Goal: Task Accomplishment & Management: Use online tool/utility

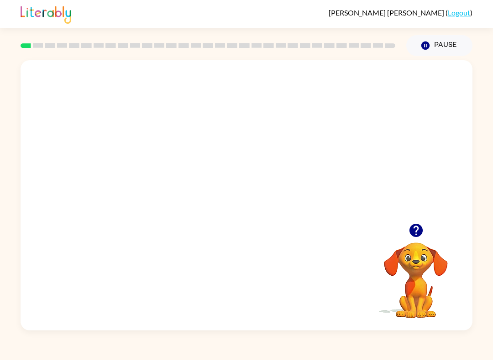
click at [213, 146] on video "Your browser must support playing .mp4 files to use Literably. Please try using…" at bounding box center [247, 141] width 452 height 163
click at [275, 179] on video "Your browser must support playing .mp4 files to use Literably. Please try using…" at bounding box center [247, 141] width 452 height 163
click at [243, 201] on icon "button" at bounding box center [246, 200] width 10 height 10
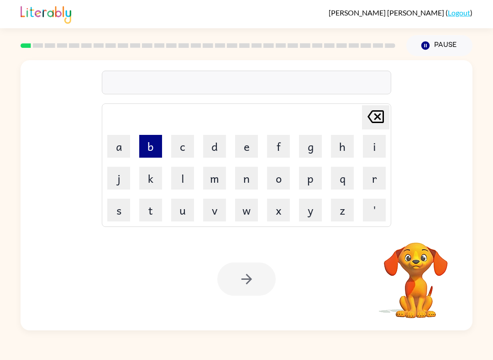
click at [157, 144] on button "b" at bounding box center [150, 146] width 23 height 23
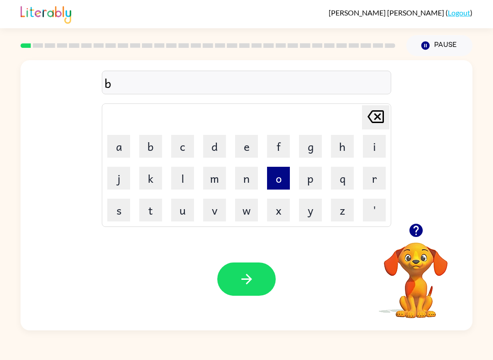
click at [279, 182] on button "o" at bounding box center [278, 178] width 23 height 23
click at [119, 149] on button "a" at bounding box center [118, 146] width 23 height 23
click at [374, 118] on icon "[PERSON_NAME] last character input" at bounding box center [375, 117] width 22 height 22
click at [125, 148] on button "a" at bounding box center [118, 146] width 23 height 23
click at [375, 182] on button "r" at bounding box center [374, 178] width 23 height 23
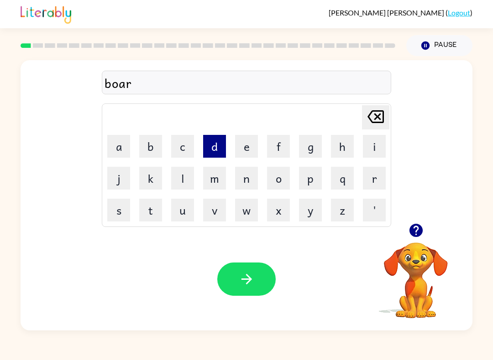
click at [214, 151] on button "d" at bounding box center [214, 146] width 23 height 23
click at [372, 184] on button "r" at bounding box center [374, 178] width 23 height 23
click at [370, 117] on icon "[PERSON_NAME] last character input" at bounding box center [375, 117] width 22 height 22
click at [247, 147] on button "e" at bounding box center [246, 146] width 23 height 23
click at [377, 177] on button "r" at bounding box center [374, 178] width 23 height 23
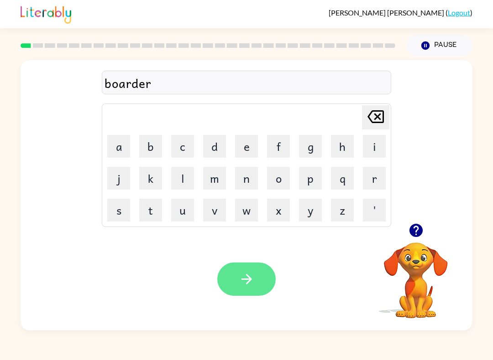
click at [245, 275] on icon "button" at bounding box center [247, 279] width 16 height 16
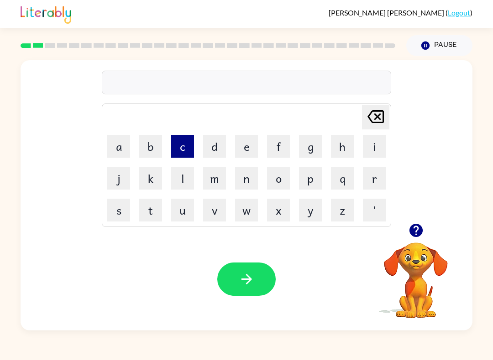
click at [178, 150] on button "c" at bounding box center [182, 146] width 23 height 23
click at [283, 182] on button "o" at bounding box center [278, 178] width 23 height 23
click at [183, 214] on button "u" at bounding box center [182, 210] width 23 height 23
click at [242, 179] on button "n" at bounding box center [246, 178] width 23 height 23
click at [155, 203] on button "t" at bounding box center [150, 210] width 23 height 23
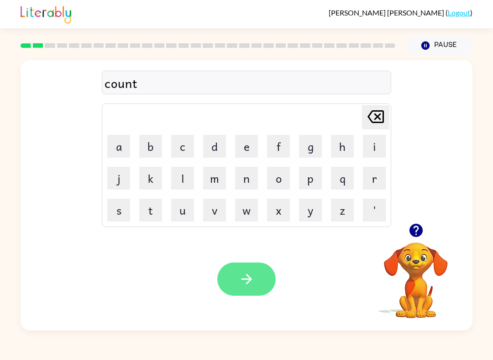
click at [240, 275] on icon "button" at bounding box center [247, 279] width 16 height 16
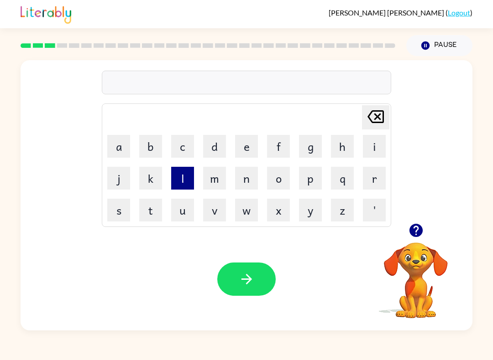
click at [180, 183] on button "l" at bounding box center [182, 178] width 23 height 23
click at [279, 180] on button "o" at bounding box center [278, 178] width 23 height 23
click at [178, 150] on button "c" at bounding box center [182, 146] width 23 height 23
click at [116, 153] on button "a" at bounding box center [118, 146] width 23 height 23
click at [243, 151] on button "e" at bounding box center [246, 146] width 23 height 23
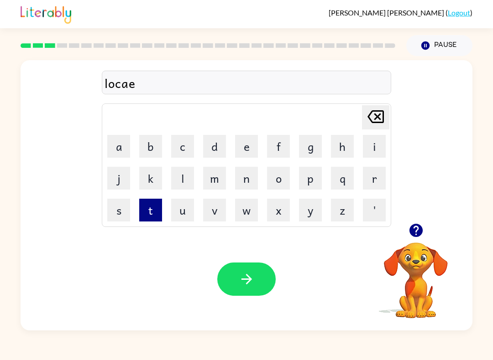
click at [149, 215] on button "t" at bounding box center [150, 210] width 23 height 23
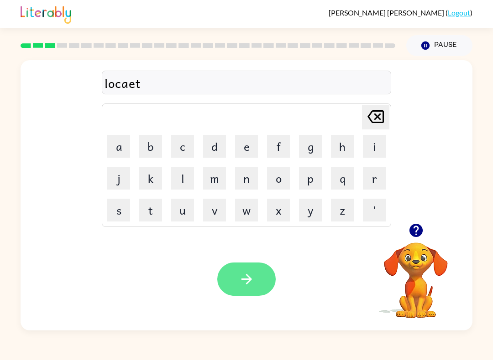
click at [237, 277] on button "button" at bounding box center [246, 279] width 58 height 33
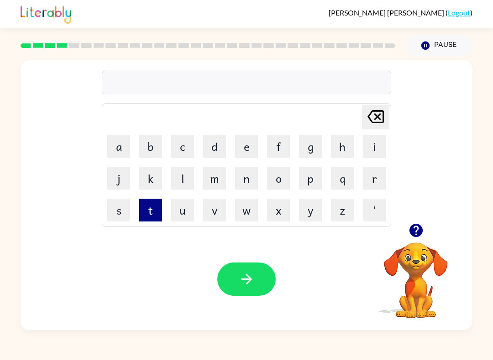
click at [149, 215] on button "t" at bounding box center [150, 210] width 23 height 23
click at [243, 215] on button "w" at bounding box center [246, 210] width 23 height 23
click at [372, 143] on button "i" at bounding box center [374, 146] width 23 height 23
click at [245, 180] on button "n" at bounding box center [246, 178] width 23 height 23
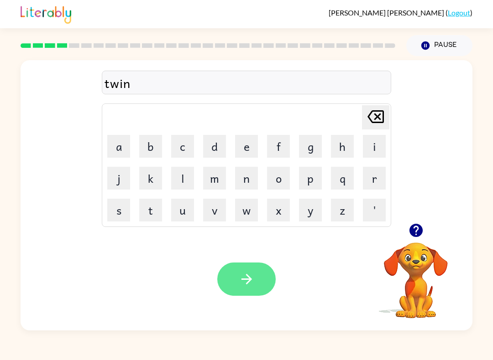
click at [240, 277] on icon "button" at bounding box center [247, 279] width 16 height 16
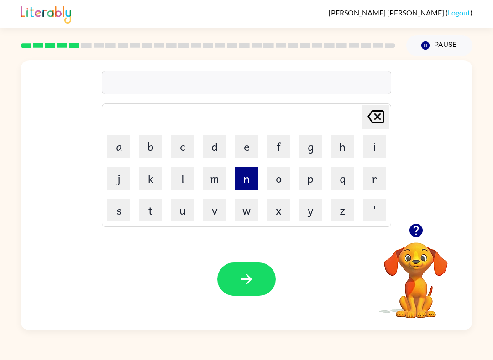
click at [245, 182] on button "n" at bounding box center [246, 178] width 23 height 23
click at [120, 151] on button "a" at bounding box center [118, 146] width 23 height 23
click at [372, 180] on button "r" at bounding box center [374, 178] width 23 height 23
click at [275, 181] on button "o" at bounding box center [278, 178] width 23 height 23
click at [187, 182] on button "l" at bounding box center [182, 178] width 23 height 23
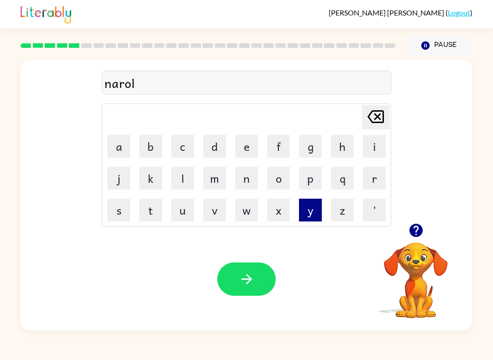
click at [305, 214] on button "y" at bounding box center [310, 210] width 23 height 23
click at [374, 120] on icon at bounding box center [375, 116] width 16 height 13
click at [245, 146] on button "e" at bounding box center [246, 146] width 23 height 23
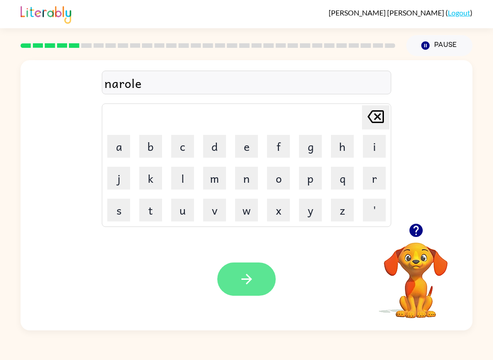
click at [240, 277] on icon "button" at bounding box center [247, 279] width 16 height 16
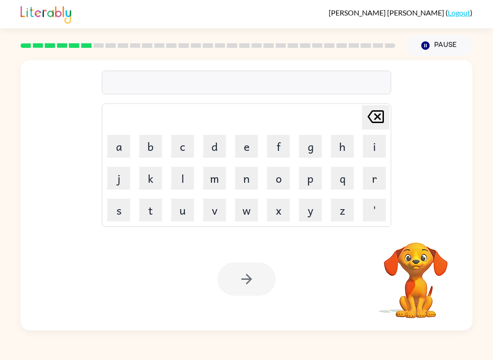
click at [399, 281] on video "Your browser must support playing .mp4 files to use Literably. Please try using…" at bounding box center [415, 274] width 91 height 91
click at [217, 155] on button "d" at bounding box center [214, 146] width 23 height 23
click at [370, 117] on icon "[PERSON_NAME] last character input" at bounding box center [375, 117] width 22 height 22
click at [155, 145] on button "b" at bounding box center [150, 146] width 23 height 23
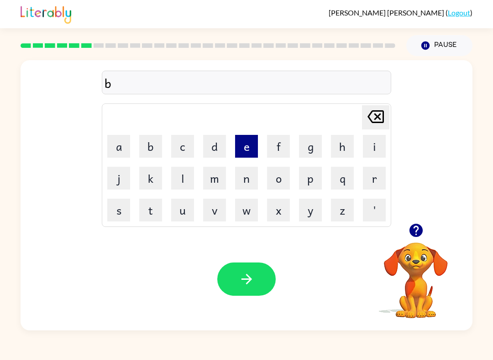
click at [247, 144] on button "e" at bounding box center [246, 146] width 23 height 23
click at [340, 149] on button "h" at bounding box center [342, 146] width 23 height 23
click at [372, 148] on button "i" at bounding box center [374, 146] width 23 height 23
click at [245, 180] on button "n" at bounding box center [246, 178] width 23 height 23
click at [245, 148] on button "e" at bounding box center [246, 146] width 23 height 23
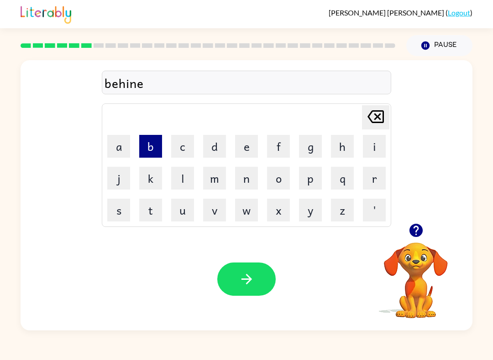
click at [148, 149] on button "b" at bounding box center [150, 146] width 23 height 23
click at [374, 122] on icon "[PERSON_NAME] last character input" at bounding box center [375, 117] width 22 height 22
click at [216, 153] on button "d" at bounding box center [214, 146] width 23 height 23
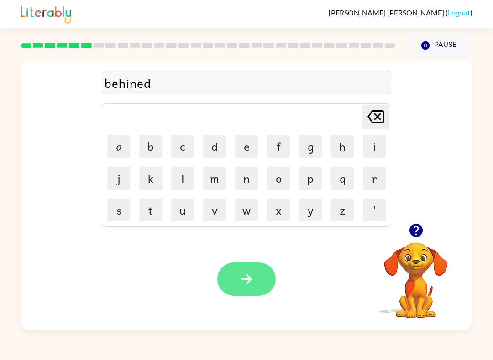
click at [246, 284] on icon "button" at bounding box center [247, 279] width 16 height 16
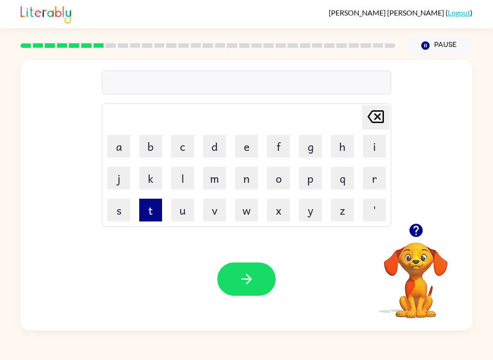
click at [148, 212] on button "t" at bounding box center [150, 210] width 23 height 23
click at [368, 179] on button "r" at bounding box center [374, 178] width 23 height 23
click at [373, 150] on button "i" at bounding box center [374, 146] width 23 height 23
click at [179, 146] on button "c" at bounding box center [182, 146] width 23 height 23
click at [179, 185] on button "l" at bounding box center [182, 178] width 23 height 23
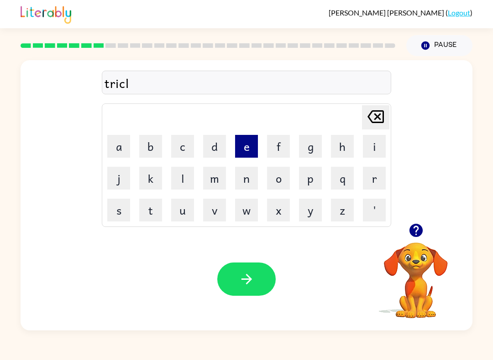
click at [247, 150] on button "e" at bounding box center [246, 146] width 23 height 23
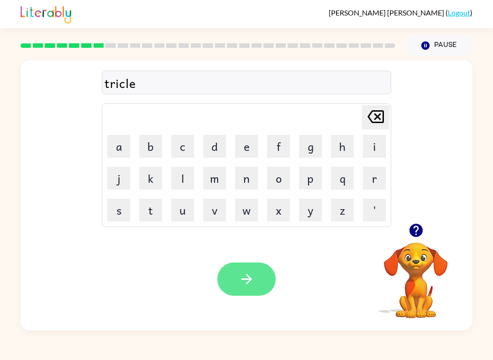
click at [243, 284] on icon "button" at bounding box center [247, 279] width 16 height 16
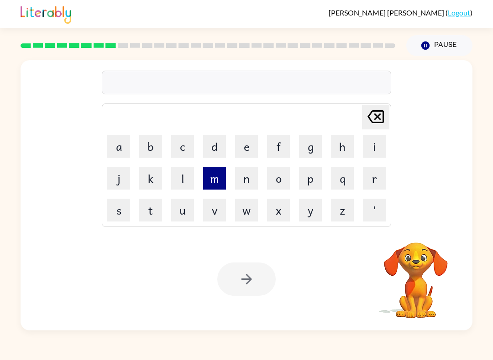
click at [213, 182] on button "m" at bounding box center [214, 178] width 23 height 23
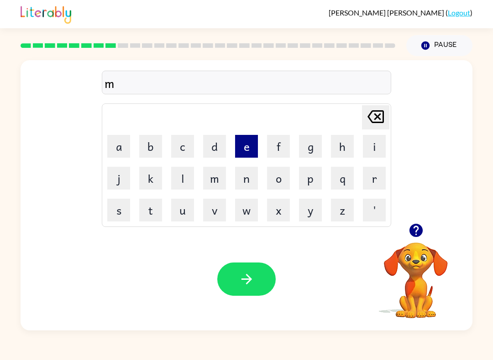
click at [246, 148] on button "e" at bounding box center [246, 146] width 23 height 23
click at [374, 177] on button "r" at bounding box center [374, 178] width 23 height 23
click at [370, 150] on button "i" at bounding box center [374, 146] width 23 height 23
click at [182, 148] on button "c" at bounding box center [182, 146] width 23 height 23
click at [275, 182] on button "o" at bounding box center [278, 178] width 23 height 23
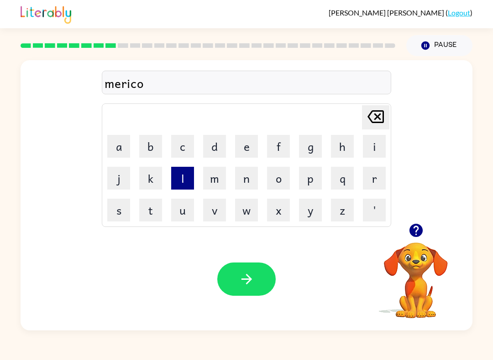
click at [183, 178] on button "l" at bounding box center [182, 178] width 23 height 23
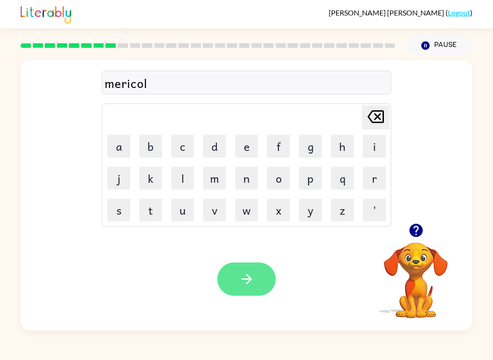
click at [240, 282] on icon "button" at bounding box center [247, 279] width 16 height 16
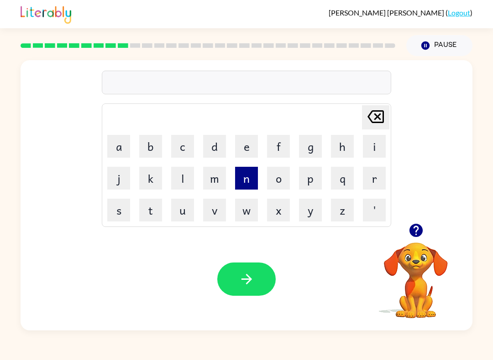
click at [250, 184] on button "n" at bounding box center [246, 178] width 23 height 23
click at [368, 148] on button "i" at bounding box center [374, 146] width 23 height 23
click at [222, 182] on button "m" at bounding box center [214, 178] width 23 height 23
click at [154, 146] on button "b" at bounding box center [150, 146] width 23 height 23
click at [182, 179] on button "l" at bounding box center [182, 178] width 23 height 23
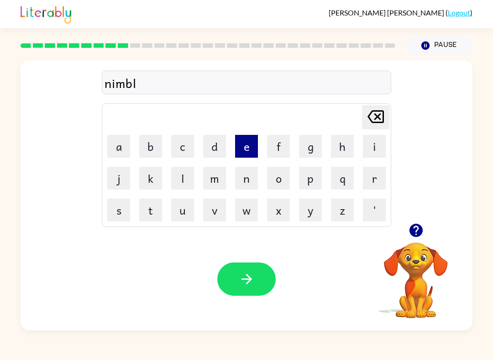
click at [245, 147] on button "e" at bounding box center [246, 146] width 23 height 23
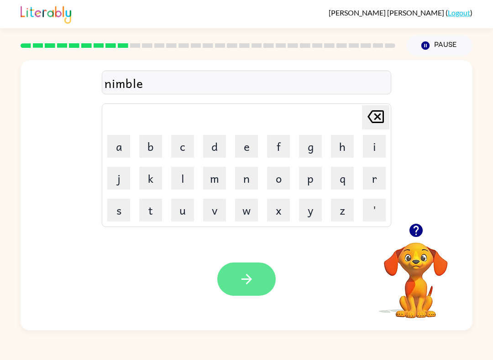
click at [234, 291] on button "button" at bounding box center [246, 279] width 58 height 33
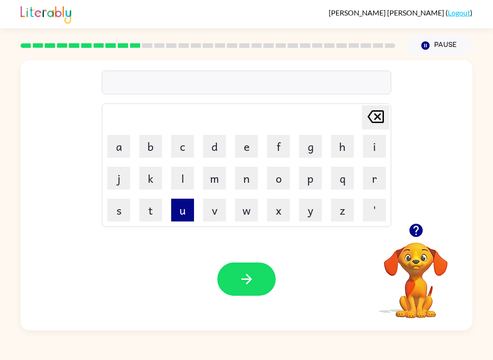
click at [187, 213] on button "u" at bounding box center [182, 210] width 23 height 23
click at [245, 181] on button "n" at bounding box center [246, 178] width 23 height 23
click at [281, 151] on button "f" at bounding box center [278, 146] width 23 height 23
click at [280, 178] on button "o" at bounding box center [278, 178] width 23 height 23
click at [189, 176] on button "l" at bounding box center [182, 178] width 23 height 23
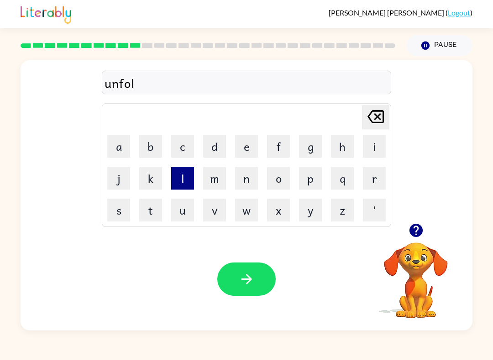
click at [190, 188] on button "l" at bounding box center [182, 178] width 23 height 23
click at [219, 149] on button "d" at bounding box center [214, 146] width 23 height 23
click at [371, 117] on icon "[PERSON_NAME] last character input" at bounding box center [375, 117] width 22 height 22
click at [213, 146] on button "d" at bounding box center [214, 146] width 23 height 23
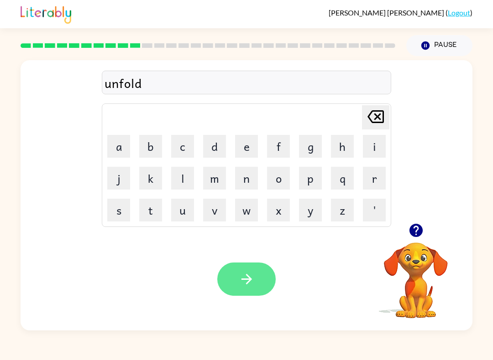
click at [249, 263] on button "button" at bounding box center [246, 279] width 58 height 33
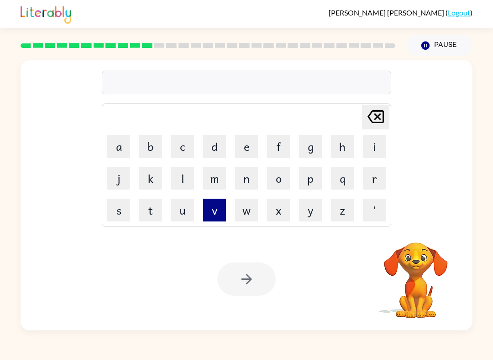
click at [218, 211] on button "v" at bounding box center [214, 210] width 23 height 23
click at [275, 182] on button "o" at bounding box center [278, 178] width 23 height 23
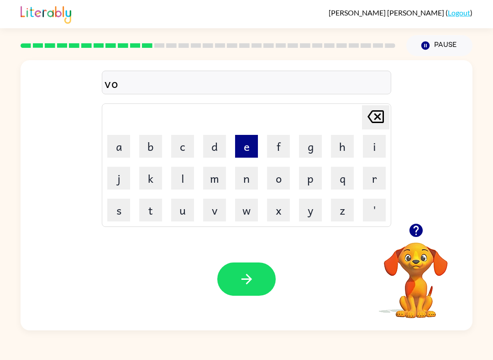
click at [245, 151] on button "e" at bounding box center [246, 146] width 23 height 23
click at [373, 119] on icon "[PERSON_NAME] last character input" at bounding box center [375, 117] width 22 height 22
click at [150, 214] on button "t" at bounding box center [150, 210] width 23 height 23
click at [245, 149] on button "e" at bounding box center [246, 146] width 23 height 23
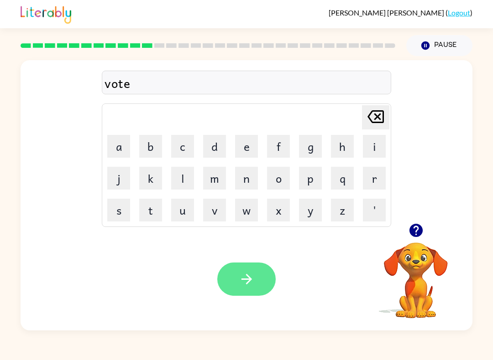
click at [231, 278] on button "button" at bounding box center [246, 279] width 58 height 33
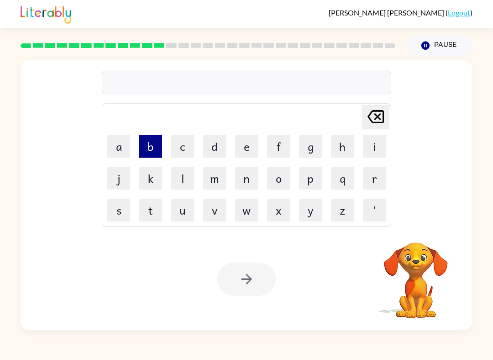
click at [151, 148] on button "b" at bounding box center [150, 146] width 23 height 23
click at [252, 148] on button "e" at bounding box center [246, 146] width 23 height 23
click at [212, 151] on button "d" at bounding box center [214, 146] width 23 height 23
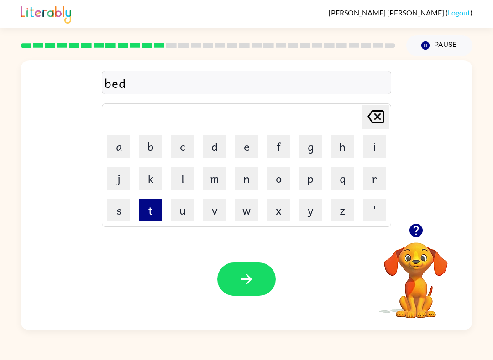
click at [152, 214] on button "t" at bounding box center [150, 210] width 23 height 23
click at [373, 146] on button "i" at bounding box center [374, 146] width 23 height 23
click at [213, 185] on button "m" at bounding box center [214, 178] width 23 height 23
click at [246, 146] on button "e" at bounding box center [246, 146] width 23 height 23
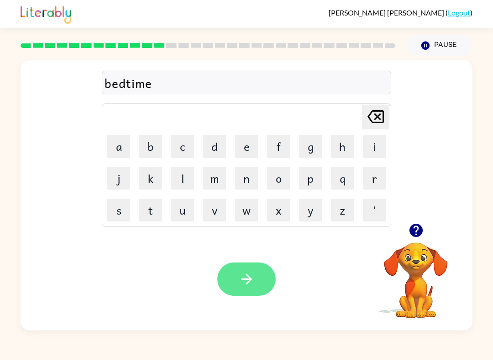
click at [239, 278] on icon "button" at bounding box center [247, 279] width 16 height 16
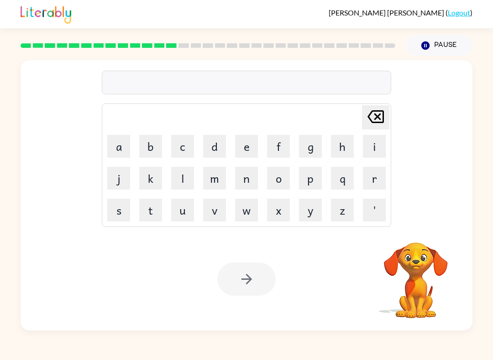
click at [426, 294] on video "Your browser must support playing .mp4 files to use Literably. Please try using…" at bounding box center [415, 274] width 91 height 91
click at [273, 139] on button "f" at bounding box center [278, 146] width 23 height 23
click at [374, 136] on button "i" at bounding box center [374, 146] width 23 height 23
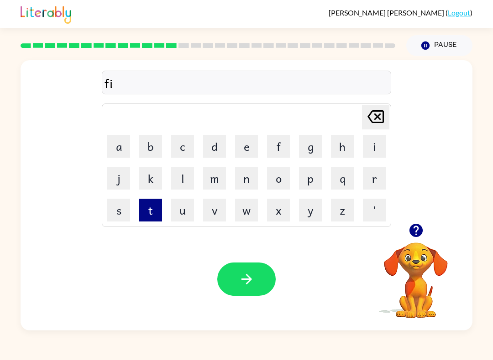
click at [141, 216] on button "t" at bounding box center [150, 210] width 23 height 23
click at [238, 186] on button "n" at bounding box center [246, 178] width 23 height 23
click at [242, 146] on button "e" at bounding box center [246, 146] width 23 height 23
click at [114, 209] on button "s" at bounding box center [118, 210] width 23 height 23
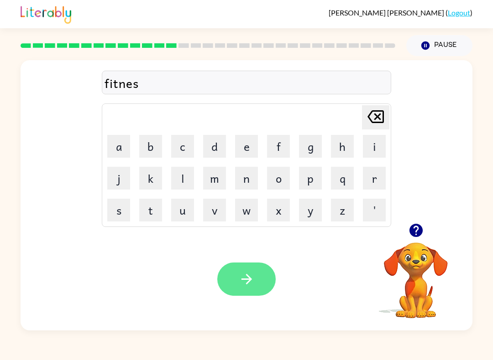
click at [243, 270] on button "button" at bounding box center [246, 279] width 58 height 33
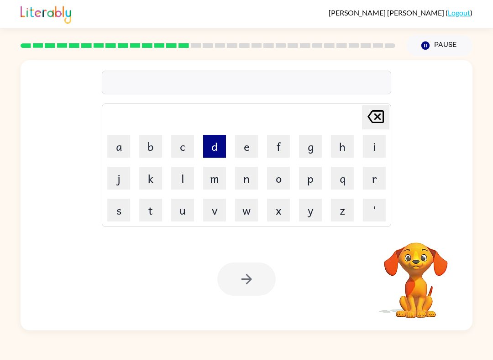
click at [213, 144] on button "d" at bounding box center [214, 146] width 23 height 23
click at [242, 147] on button "e" at bounding box center [246, 146] width 23 height 23
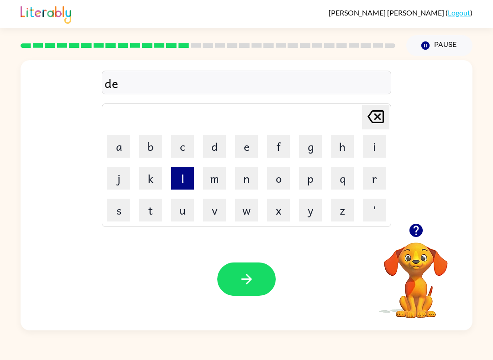
click at [186, 180] on button "l" at bounding box center [182, 178] width 23 height 23
click at [111, 145] on button "a" at bounding box center [118, 146] width 23 height 23
click at [303, 208] on button "y" at bounding box center [310, 210] width 23 height 23
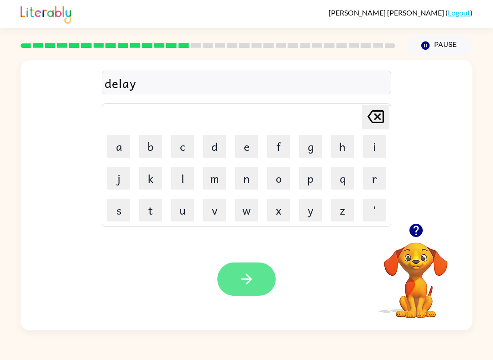
click at [248, 283] on icon "button" at bounding box center [246, 279] width 10 height 10
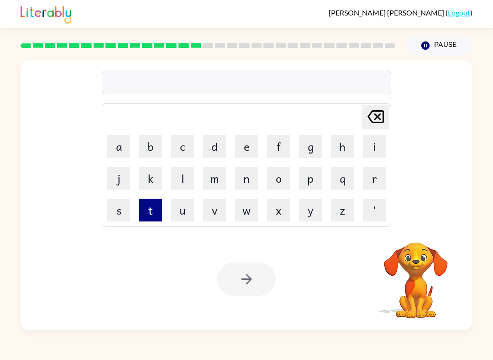
click at [147, 206] on button "t" at bounding box center [150, 210] width 23 height 23
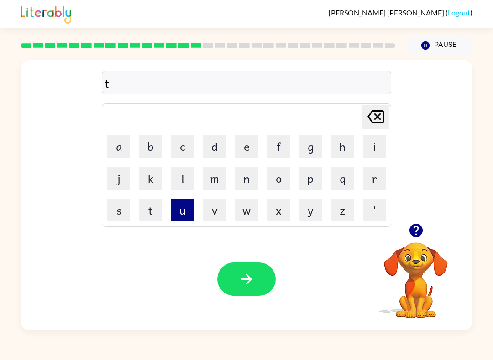
click at [181, 211] on button "u" at bounding box center [182, 210] width 23 height 23
click at [370, 179] on button "r" at bounding box center [374, 178] width 23 height 23
click at [244, 179] on button "n" at bounding box center [246, 178] width 23 height 23
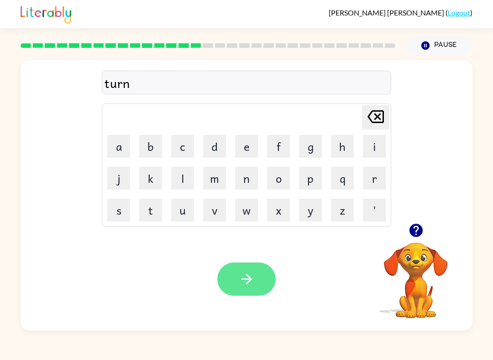
click at [241, 270] on button "button" at bounding box center [246, 279] width 58 height 33
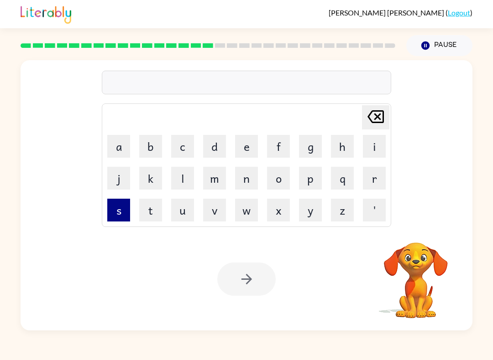
click at [119, 210] on button "s" at bounding box center [118, 210] width 23 height 23
click at [248, 154] on button "e" at bounding box center [246, 146] width 23 height 23
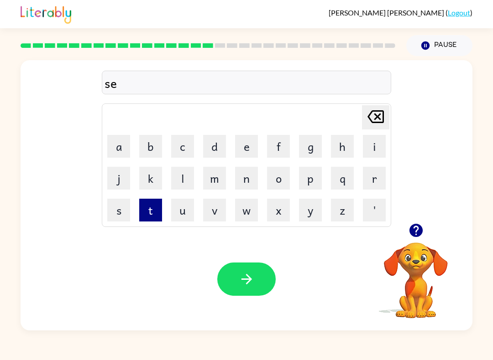
click at [147, 211] on button "t" at bounding box center [150, 210] width 23 height 23
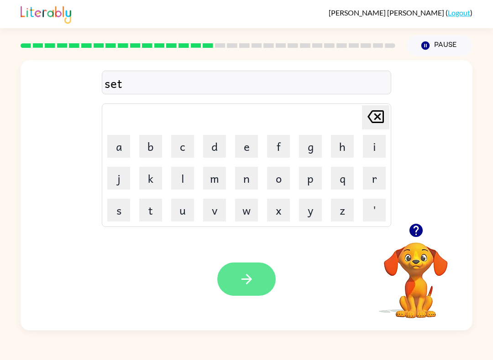
click at [251, 292] on button "button" at bounding box center [246, 279] width 58 height 33
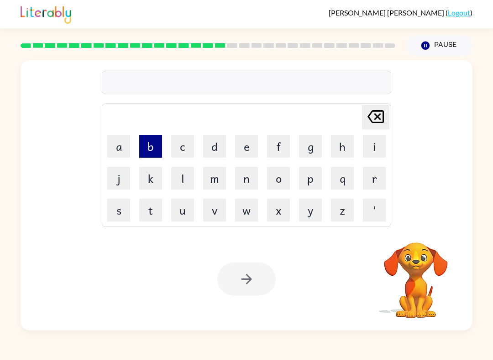
click at [149, 144] on button "b" at bounding box center [150, 146] width 23 height 23
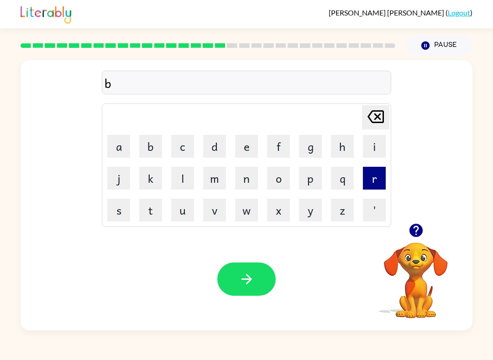
click at [370, 185] on button "r" at bounding box center [374, 178] width 23 height 23
click at [368, 146] on button "i" at bounding box center [374, 146] width 23 height 23
click at [213, 188] on button "m" at bounding box center [214, 178] width 23 height 23
click at [367, 146] on button "i" at bounding box center [374, 146] width 23 height 23
click at [240, 180] on button "n" at bounding box center [246, 178] width 23 height 23
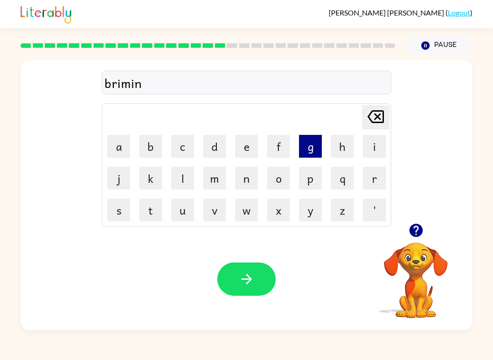
click at [308, 147] on button "g" at bounding box center [310, 146] width 23 height 23
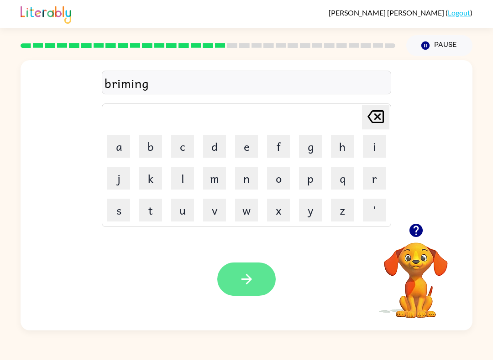
click at [243, 279] on icon "button" at bounding box center [247, 279] width 16 height 16
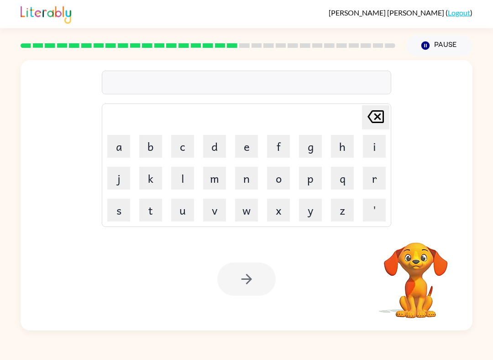
click at [424, 294] on video "Your browser must support playing .mp4 files to use Literably. Please try using…" at bounding box center [415, 274] width 91 height 91
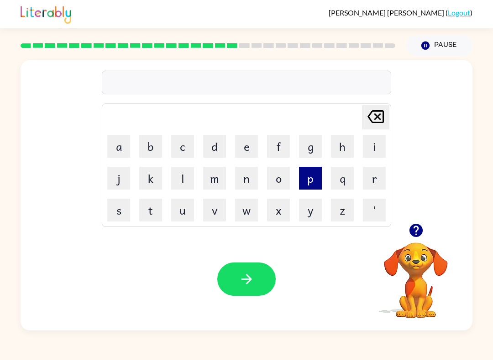
click at [307, 179] on button "p" at bounding box center [310, 178] width 23 height 23
click at [181, 176] on button "l" at bounding box center [182, 178] width 23 height 23
click at [113, 141] on button "a" at bounding box center [118, 146] width 23 height 23
click at [111, 215] on button "s" at bounding box center [118, 210] width 23 height 23
click at [142, 215] on button "t" at bounding box center [150, 210] width 23 height 23
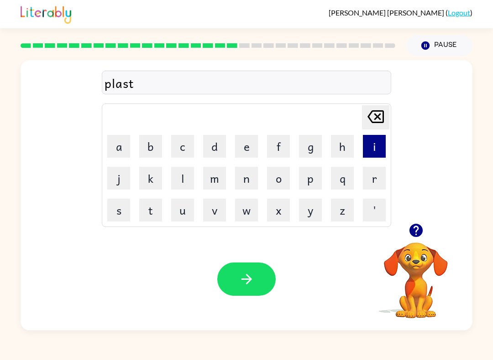
click at [363, 143] on button "i" at bounding box center [374, 146] width 23 height 23
click at [176, 148] on button "c" at bounding box center [182, 146] width 23 height 23
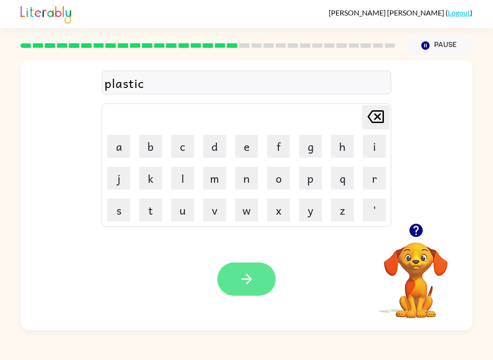
click at [235, 267] on button "button" at bounding box center [246, 279] width 58 height 33
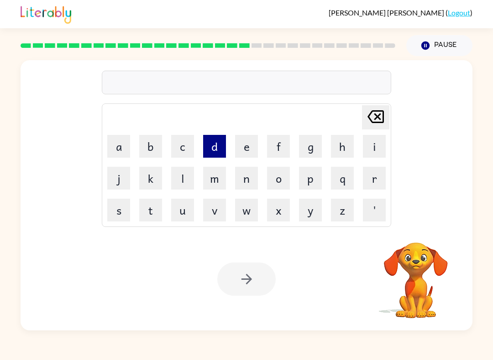
click at [211, 142] on button "d" at bounding box center [214, 146] width 23 height 23
click at [244, 147] on button "e" at bounding box center [246, 146] width 23 height 23
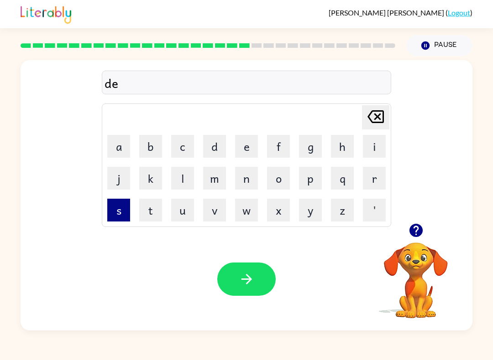
click at [109, 213] on button "s" at bounding box center [118, 210] width 23 height 23
click at [309, 179] on button "p" at bounding box center [310, 178] width 23 height 23
click at [177, 176] on button "l" at bounding box center [182, 178] width 23 height 23
click at [108, 147] on button "a" at bounding box center [118, 146] width 23 height 23
click at [305, 220] on button "y" at bounding box center [310, 210] width 23 height 23
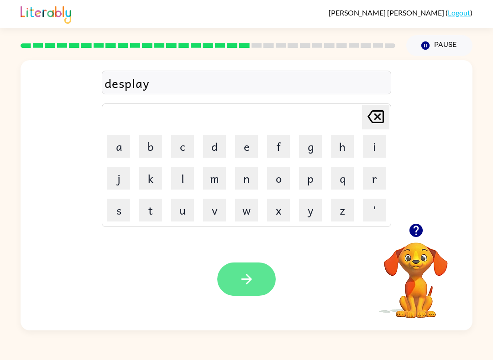
click at [251, 278] on icon "button" at bounding box center [247, 279] width 16 height 16
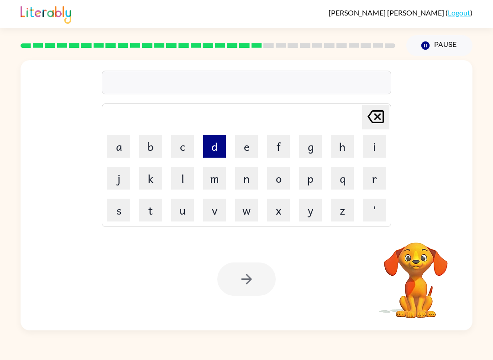
click at [206, 142] on button "d" at bounding box center [214, 146] width 23 height 23
click at [275, 173] on button "o" at bounding box center [278, 178] width 23 height 23
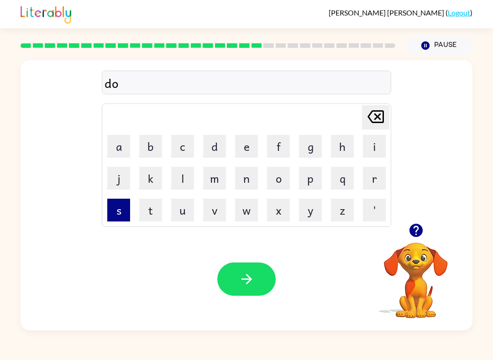
click at [119, 208] on button "s" at bounding box center [118, 210] width 23 height 23
click at [141, 211] on button "t" at bounding box center [150, 210] width 23 height 23
click at [374, 147] on button "i" at bounding box center [374, 146] width 23 height 23
click at [376, 109] on icon "[PERSON_NAME] last character input" at bounding box center [375, 117] width 22 height 22
click at [244, 146] on button "e" at bounding box center [246, 146] width 23 height 23
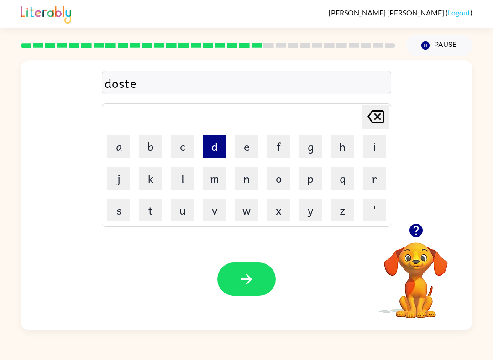
click at [214, 147] on button "d" at bounding box center [214, 146] width 23 height 23
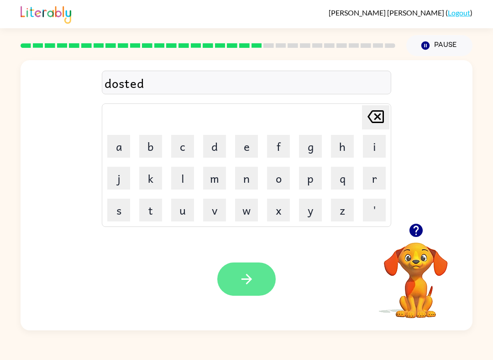
click at [243, 272] on icon "button" at bounding box center [247, 279] width 16 height 16
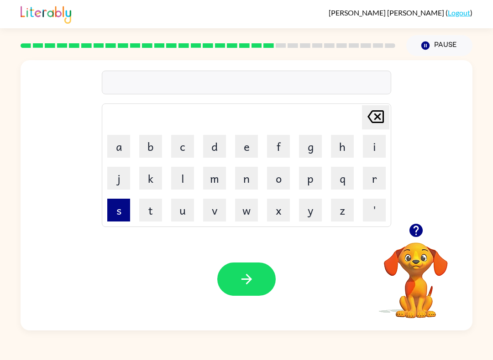
click at [120, 211] on button "s" at bounding box center [118, 210] width 23 height 23
click at [239, 152] on button "e" at bounding box center [246, 146] width 23 height 23
click at [248, 181] on button "n" at bounding box center [246, 178] width 23 height 23
click at [153, 213] on button "t" at bounding box center [150, 210] width 23 height 23
click at [117, 156] on button "a" at bounding box center [118, 146] width 23 height 23
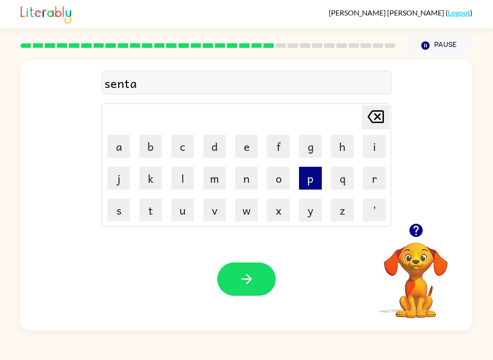
click at [315, 181] on button "p" at bounding box center [310, 178] width 23 height 23
click at [239, 147] on button "e" at bounding box center [246, 146] width 23 height 23
click at [239, 146] on button "e" at bounding box center [246, 146] width 23 height 23
click at [215, 148] on button "d" at bounding box center [214, 146] width 23 height 23
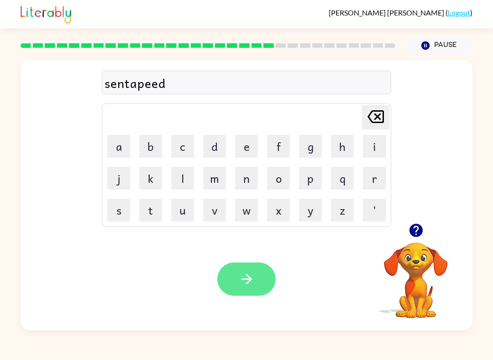
click at [242, 284] on icon "button" at bounding box center [247, 279] width 16 height 16
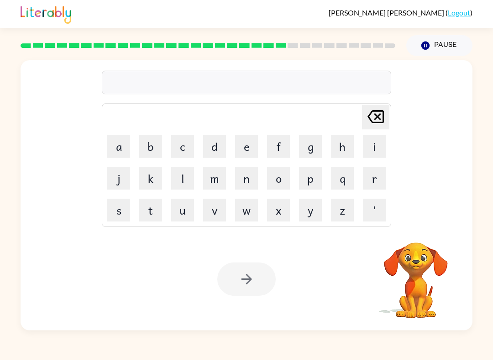
click at [408, 289] on video "Your browser must support playing .mp4 files to use Literably. Please try using…" at bounding box center [415, 274] width 91 height 91
click at [369, 176] on button "r" at bounding box center [374, 178] width 23 height 23
click at [373, 146] on button "i" at bounding box center [374, 146] width 23 height 23
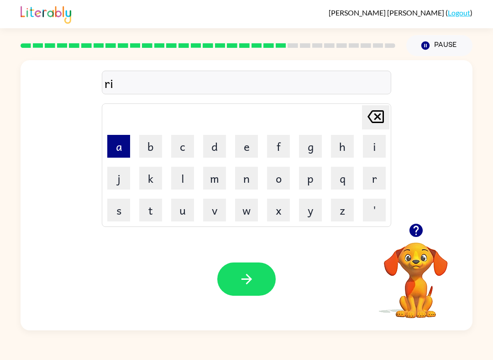
click at [113, 148] on button "a" at bounding box center [118, 146] width 23 height 23
click at [251, 177] on button "n" at bounding box center [246, 178] width 23 height 23
click at [187, 154] on button "c" at bounding box center [182, 146] width 23 height 23
click at [275, 181] on button "o" at bounding box center [278, 178] width 23 height 23
click at [246, 150] on button "e" at bounding box center [246, 146] width 23 height 23
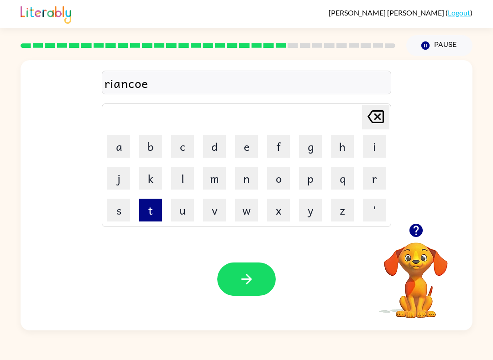
click at [148, 213] on button "t" at bounding box center [150, 210] width 23 height 23
click at [115, 88] on div "riancoet" at bounding box center [246, 82] width 284 height 19
click at [379, 127] on icon "[PERSON_NAME] last character input" at bounding box center [375, 117] width 22 height 22
click at [376, 122] on icon "[PERSON_NAME] last character input" at bounding box center [375, 117] width 22 height 22
click at [369, 120] on icon "[PERSON_NAME] last character input" at bounding box center [375, 117] width 22 height 22
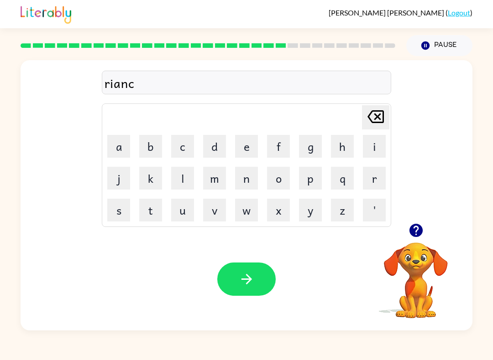
click at [369, 120] on icon at bounding box center [375, 116] width 16 height 13
click at [371, 116] on icon "[PERSON_NAME] last character input" at bounding box center [375, 117] width 22 height 22
click at [371, 114] on icon "[PERSON_NAME] last character input" at bounding box center [375, 117] width 22 height 22
click at [371, 114] on icon at bounding box center [375, 116] width 16 height 13
click at [116, 151] on button "a" at bounding box center [118, 146] width 23 height 23
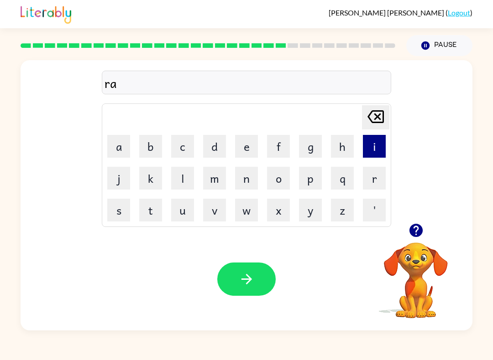
click at [373, 147] on button "i" at bounding box center [374, 146] width 23 height 23
click at [245, 183] on button "n" at bounding box center [246, 178] width 23 height 23
click at [187, 151] on button "c" at bounding box center [182, 146] width 23 height 23
click at [280, 186] on button "o" at bounding box center [278, 178] width 23 height 23
click at [245, 147] on button "e" at bounding box center [246, 146] width 23 height 23
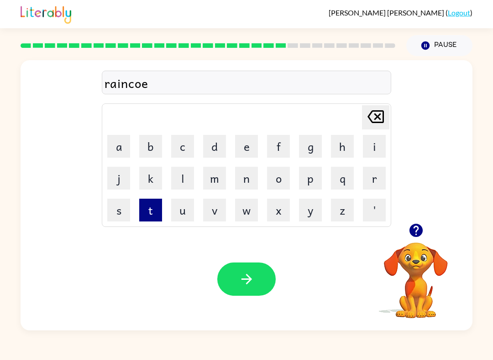
click at [147, 217] on button "t" at bounding box center [150, 210] width 23 height 23
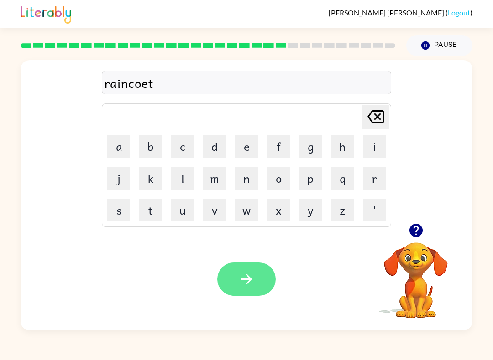
click at [236, 273] on button "button" at bounding box center [246, 279] width 58 height 33
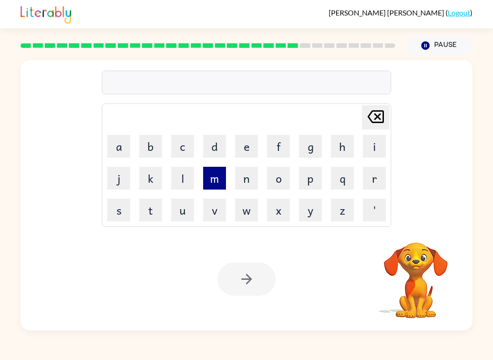
click at [210, 180] on button "m" at bounding box center [214, 178] width 23 height 23
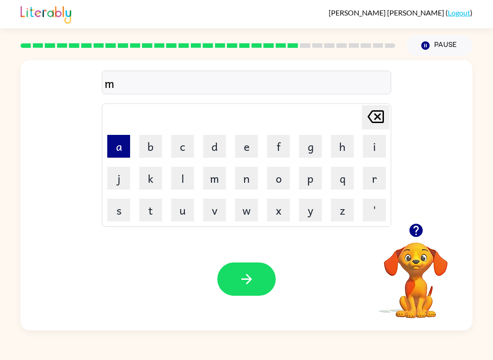
click at [116, 141] on button "a" at bounding box center [118, 146] width 23 height 23
click at [376, 185] on button "r" at bounding box center [374, 178] width 23 height 23
click at [173, 143] on button "c" at bounding box center [182, 146] width 23 height 23
click at [245, 154] on button "e" at bounding box center [246, 146] width 23 height 23
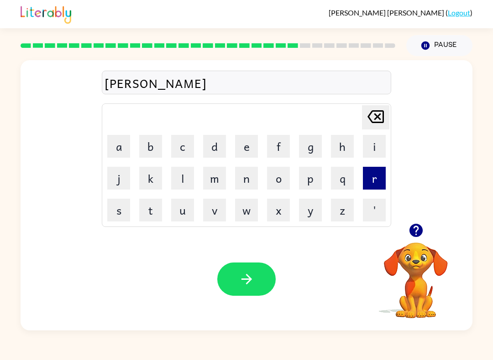
click at [373, 189] on button "r" at bounding box center [374, 178] width 23 height 23
click at [367, 112] on icon "[PERSON_NAME] last character input" at bounding box center [375, 117] width 22 height 22
click at [374, 178] on button "r" at bounding box center [374, 178] width 23 height 23
click at [369, 112] on icon "[PERSON_NAME] last character input" at bounding box center [375, 117] width 22 height 22
click at [368, 112] on icon "[PERSON_NAME] last character input" at bounding box center [375, 117] width 22 height 22
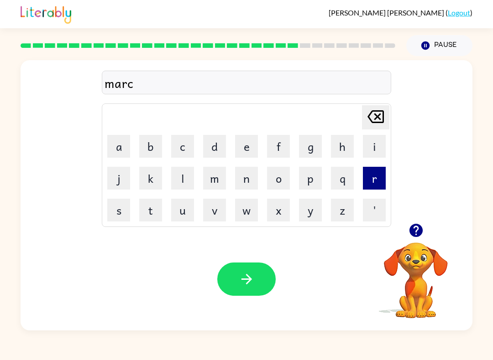
click at [368, 180] on button "r" at bounding box center [374, 178] width 23 height 23
click at [368, 104] on div "[PERSON_NAME] last character input a b c d e f g h i j k l m n o p q r s t u v …" at bounding box center [246, 166] width 289 height 124
click at [368, 104] on div "[PERSON_NAME] last character input a b c d e f g h i j k l m n o p q r s t u v …" at bounding box center [246, 142] width 289 height 170
click at [373, 119] on icon "[PERSON_NAME] last character input" at bounding box center [375, 117] width 22 height 22
click at [243, 149] on button "e" at bounding box center [246, 146] width 23 height 23
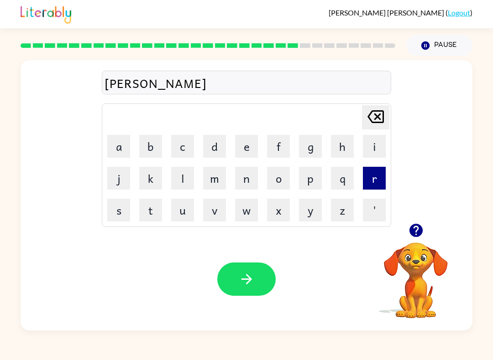
click at [366, 185] on button "r" at bounding box center [374, 178] width 23 height 23
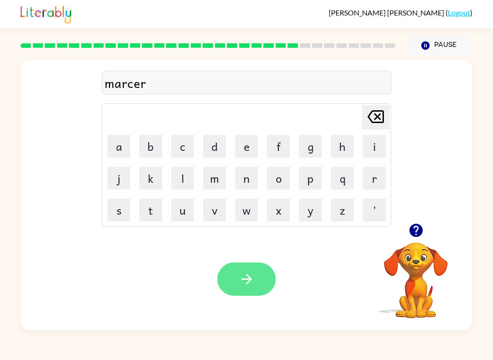
click at [243, 284] on icon "button" at bounding box center [247, 279] width 16 height 16
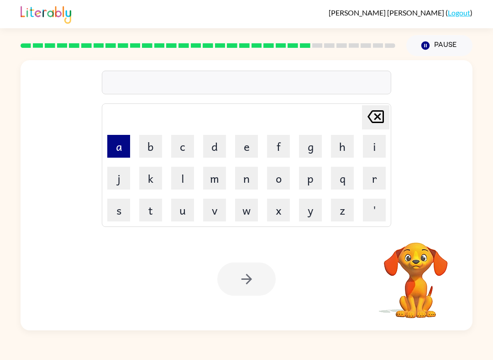
click at [114, 151] on button "a" at bounding box center [118, 146] width 23 height 23
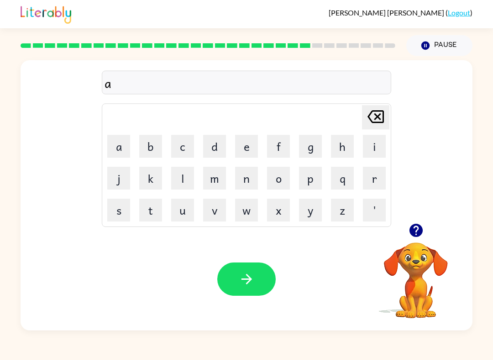
click at [410, 291] on video "Your browser must support playing .mp4 files to use Literably. Please try using…" at bounding box center [415, 274] width 91 height 91
click at [148, 146] on button "b" at bounding box center [150, 146] width 23 height 23
click at [420, 297] on video "Your browser must support playing .mp4 files to use Literably. Please try using…" at bounding box center [415, 274] width 91 height 91
click at [371, 114] on icon at bounding box center [375, 116] width 16 height 13
click at [216, 151] on button "d" at bounding box center [214, 146] width 23 height 23
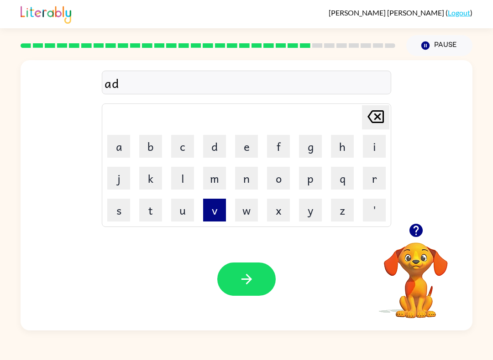
click at [212, 214] on button "v" at bounding box center [214, 210] width 23 height 23
click at [127, 147] on button "a" at bounding box center [118, 146] width 23 height 23
click at [245, 184] on button "n" at bounding box center [246, 178] width 23 height 23
click at [117, 211] on button "s" at bounding box center [118, 210] width 23 height 23
click at [371, 146] on button "i" at bounding box center [374, 146] width 23 height 23
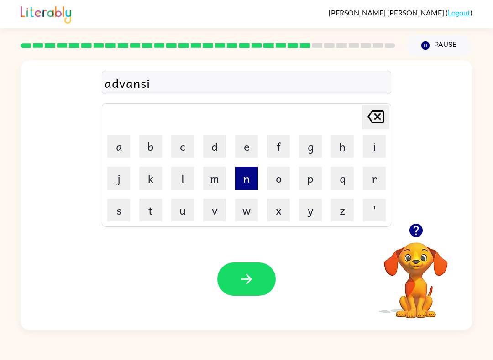
click at [247, 185] on button "n" at bounding box center [246, 178] width 23 height 23
click at [307, 152] on button "g" at bounding box center [310, 146] width 23 height 23
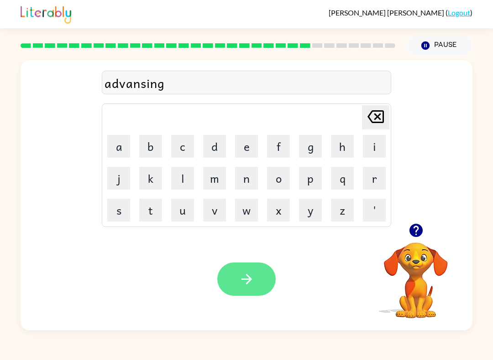
click at [244, 271] on button "button" at bounding box center [246, 279] width 58 height 33
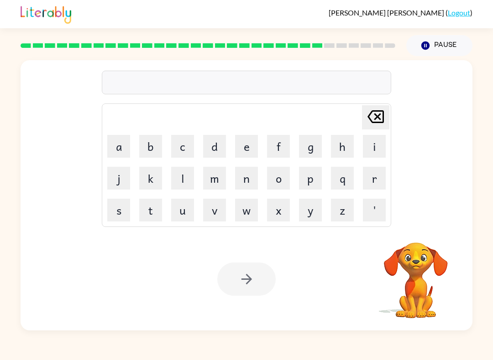
click at [406, 306] on video "Your browser must support playing .mp4 files to use Literably. Please try using…" at bounding box center [415, 274] width 91 height 91
click at [315, 150] on button "g" at bounding box center [310, 146] width 23 height 23
click at [281, 180] on button "o" at bounding box center [278, 178] width 23 height 23
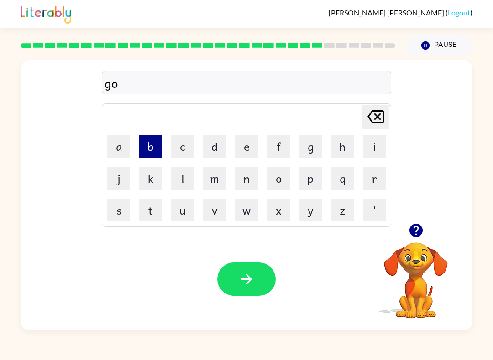
click at [151, 148] on button "b" at bounding box center [150, 146] width 23 height 23
click at [178, 182] on button "l" at bounding box center [182, 178] width 23 height 23
click at [372, 149] on button "i" at bounding box center [374, 146] width 23 height 23
click at [245, 184] on button "n" at bounding box center [246, 178] width 23 height 23
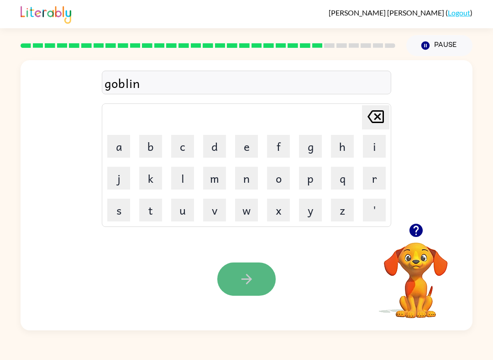
click at [241, 280] on icon "button" at bounding box center [247, 279] width 16 height 16
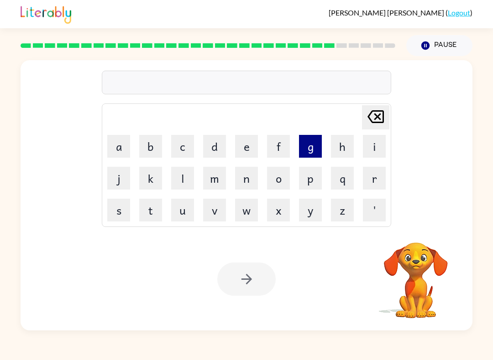
click at [313, 148] on button "g" at bounding box center [310, 146] width 23 height 23
click at [276, 183] on button "o" at bounding box center [278, 178] width 23 height 23
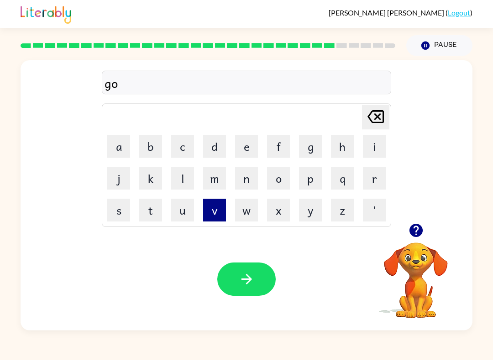
click at [210, 207] on button "v" at bounding box center [214, 210] width 23 height 23
click at [238, 146] on button "e" at bounding box center [246, 146] width 23 height 23
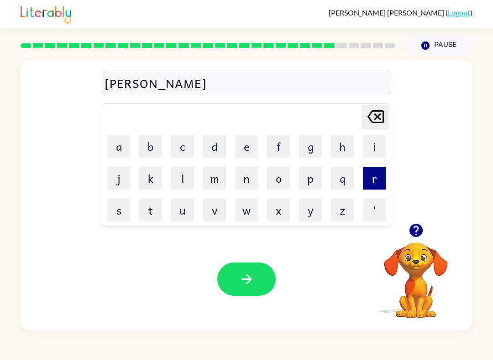
click at [370, 184] on button "r" at bounding box center [374, 178] width 23 height 23
click at [208, 179] on button "m" at bounding box center [214, 178] width 23 height 23
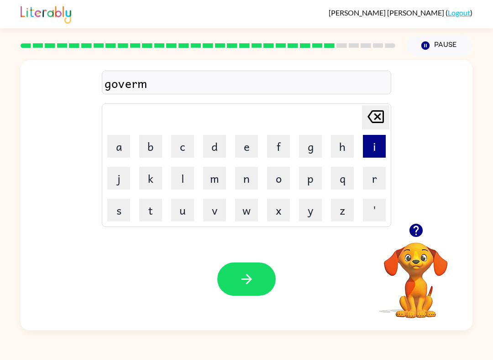
click at [369, 143] on button "i" at bounding box center [374, 146] width 23 height 23
click at [247, 182] on button "n" at bounding box center [246, 178] width 23 height 23
click at [144, 215] on button "t" at bounding box center [150, 210] width 23 height 23
click at [365, 115] on icon "[PERSON_NAME] last character input" at bounding box center [375, 117] width 22 height 22
click at [381, 112] on icon "[PERSON_NAME] last character input" at bounding box center [375, 117] width 22 height 22
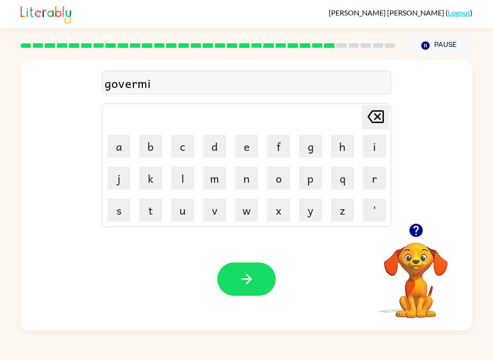
click at [377, 116] on icon at bounding box center [375, 116] width 16 height 13
click at [237, 156] on button "e" at bounding box center [246, 146] width 23 height 23
click at [244, 179] on button "n" at bounding box center [246, 178] width 23 height 23
click at [151, 211] on button "t" at bounding box center [150, 210] width 23 height 23
click at [244, 281] on icon "button" at bounding box center [247, 279] width 16 height 16
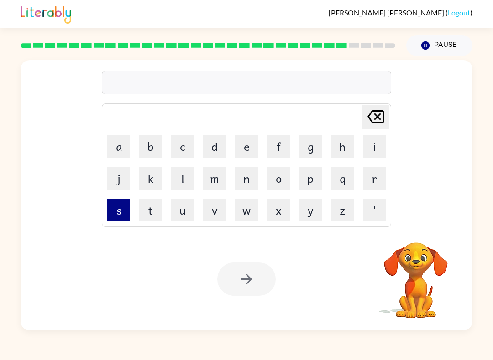
click at [116, 213] on button "s" at bounding box center [118, 210] width 23 height 23
click at [149, 209] on button "t" at bounding box center [150, 210] width 23 height 23
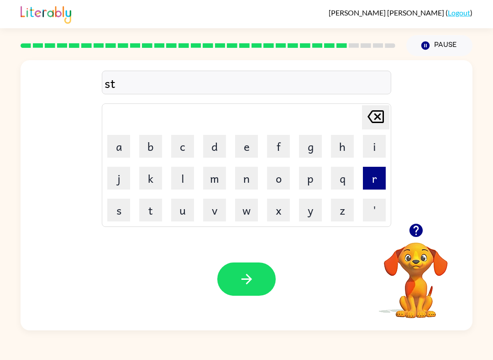
click at [375, 180] on button "r" at bounding box center [374, 178] width 23 height 23
click at [124, 153] on button "a" at bounding box center [118, 146] width 23 height 23
click at [244, 180] on button "n" at bounding box center [246, 178] width 23 height 23
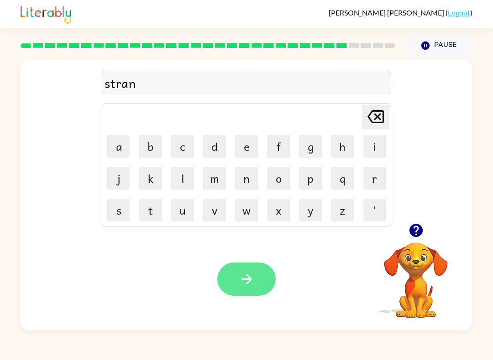
click at [236, 275] on button "button" at bounding box center [246, 279] width 58 height 33
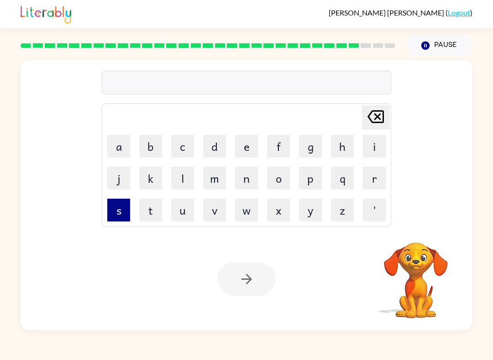
click at [114, 212] on button "s" at bounding box center [118, 210] width 23 height 23
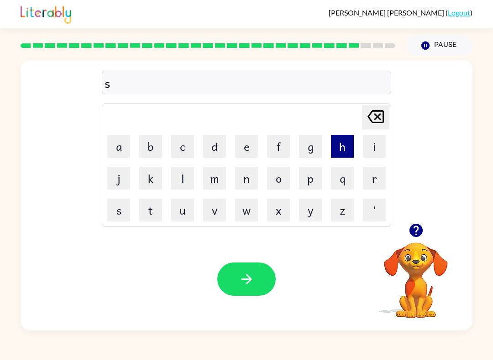
click at [333, 145] on button "h" at bounding box center [342, 146] width 23 height 23
click at [122, 146] on button "a" at bounding box center [118, 146] width 23 height 23
click at [305, 182] on button "p" at bounding box center [310, 178] width 23 height 23
click at [242, 151] on button "e" at bounding box center [246, 146] width 23 height 23
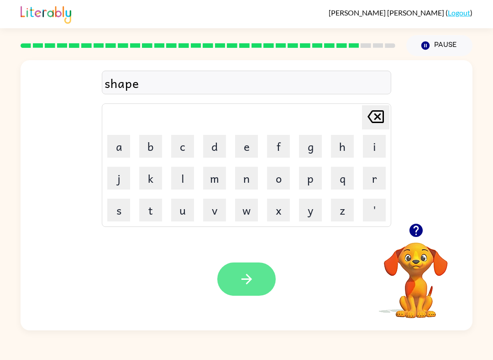
click at [249, 277] on icon "button" at bounding box center [246, 279] width 10 height 10
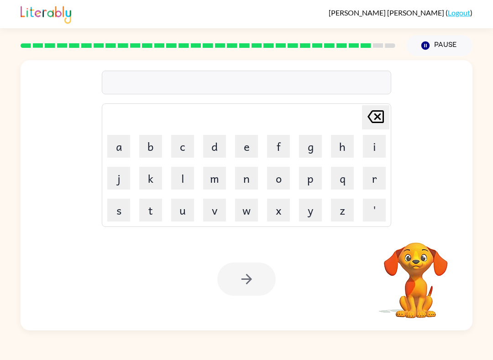
click at [408, 288] on video "Your browser must support playing .mp4 files to use Literably. Please try using…" at bounding box center [415, 274] width 91 height 91
click at [437, 294] on video "Your browser must support playing .mp4 files to use Literably. Please try using…" at bounding box center [415, 274] width 91 height 91
click at [411, 291] on video "Your browser must support playing .mp4 files to use Literably. Please try using…" at bounding box center [415, 274] width 91 height 91
click at [243, 142] on button "e" at bounding box center [246, 146] width 23 height 23
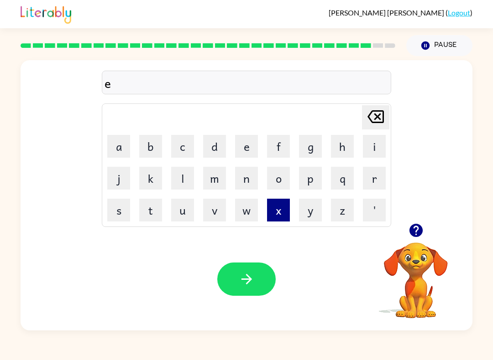
click at [277, 208] on button "x" at bounding box center [278, 210] width 23 height 23
click at [276, 174] on button "o" at bounding box center [278, 178] width 23 height 23
click at [178, 176] on button "l" at bounding box center [182, 178] width 23 height 23
click at [366, 148] on button "i" at bounding box center [374, 146] width 23 height 23
click at [238, 177] on button "n" at bounding box center [246, 178] width 23 height 23
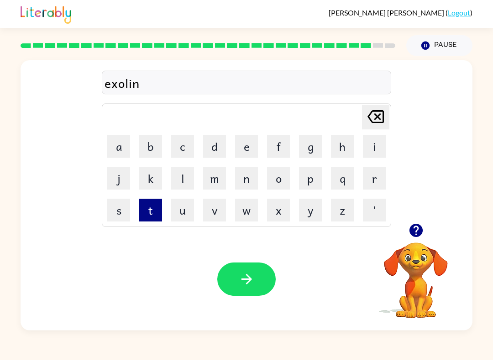
click at [146, 213] on button "t" at bounding box center [150, 210] width 23 height 23
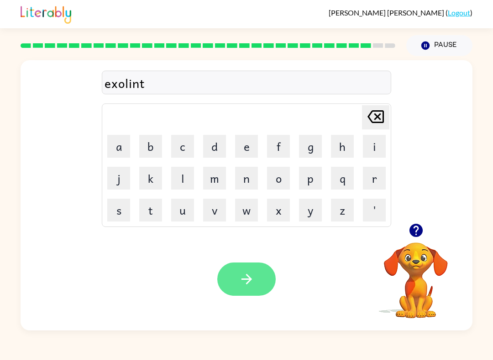
click at [243, 281] on icon "button" at bounding box center [247, 279] width 16 height 16
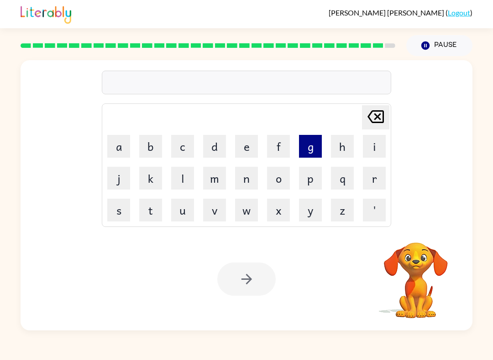
click at [305, 149] on button "g" at bounding box center [310, 146] width 23 height 23
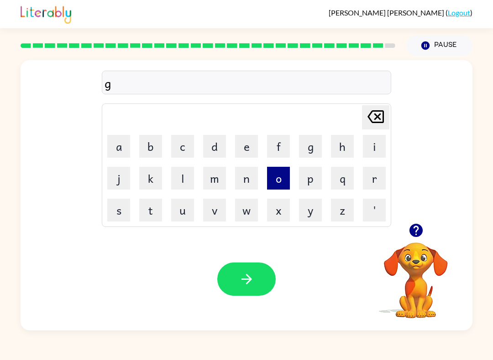
click at [275, 179] on button "o" at bounding box center [278, 178] width 23 height 23
click at [179, 220] on button "u" at bounding box center [182, 210] width 23 height 23
click at [376, 117] on icon at bounding box center [375, 116] width 16 height 13
click at [243, 213] on button "w" at bounding box center [246, 210] width 23 height 23
click at [146, 144] on button "b" at bounding box center [150, 146] width 23 height 23
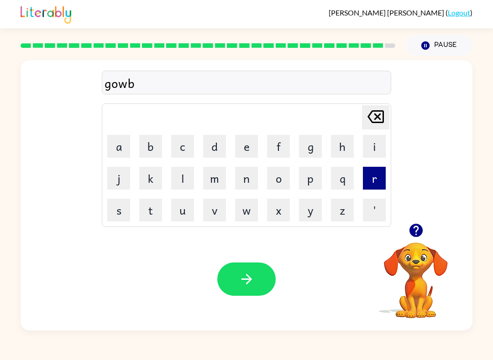
click at [376, 179] on button "r" at bounding box center [374, 178] width 23 height 23
click at [119, 145] on button "a" at bounding box center [118, 146] width 23 height 23
click at [177, 143] on button "c" at bounding box center [182, 146] width 23 height 23
click at [371, 176] on button "r" at bounding box center [374, 178] width 23 height 23
click at [370, 120] on icon at bounding box center [375, 116] width 16 height 13
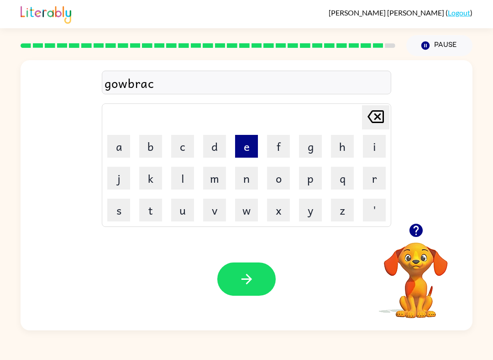
click at [242, 142] on button "e" at bounding box center [246, 146] width 23 height 23
click at [373, 183] on button "r" at bounding box center [374, 178] width 23 height 23
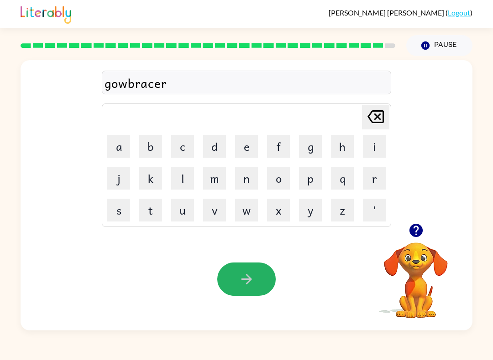
click at [248, 269] on button "button" at bounding box center [246, 279] width 58 height 33
